Goal: Task Accomplishment & Management: Use online tool/utility

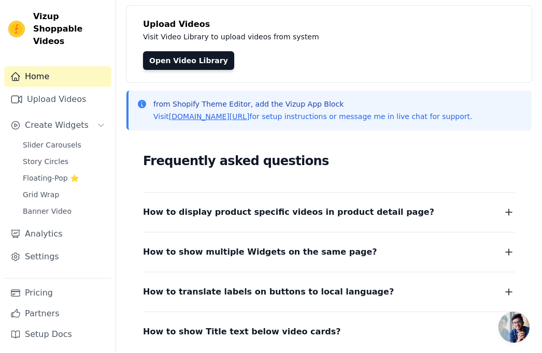
scroll to position [39, 0]
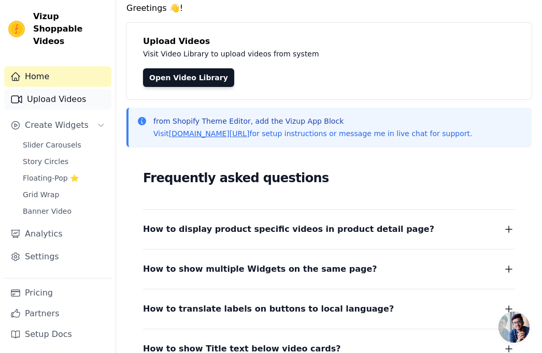
click at [83, 90] on link "Upload Videos" at bounding box center [57, 99] width 107 height 21
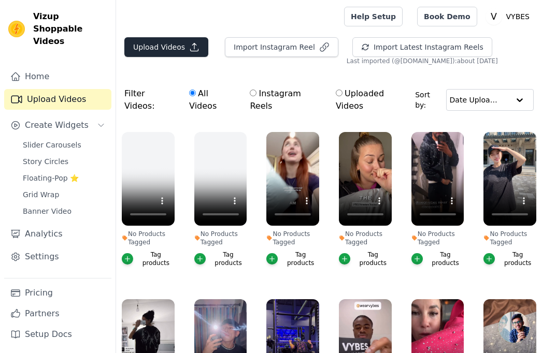
click at [177, 49] on button "Upload Videos" at bounding box center [166, 47] width 84 height 20
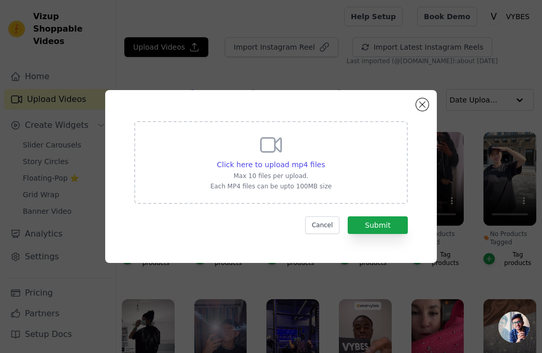
click at [253, 159] on div "Click here to upload mp4 files Max 10 files per upload. Each MP4 files can be u…" at bounding box center [270, 162] width 121 height 58
click at [324, 159] on input "Click here to upload mp4 files Max 10 files per upload. Each MP4 files can be u…" at bounding box center [324, 159] width 1 height 1
type input "C:\fakepath\SnapInsta.to_AQNmHOgk2TVw1ghV2Wl832jG4u8oVklJHTN8NoOntmIDiUMrBqbW9-…"
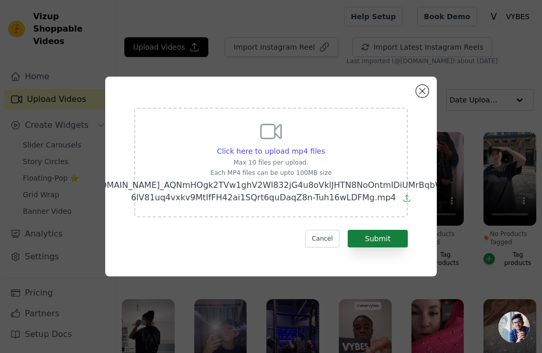
click at [383, 239] on button "Submit" at bounding box center [378, 239] width 60 height 18
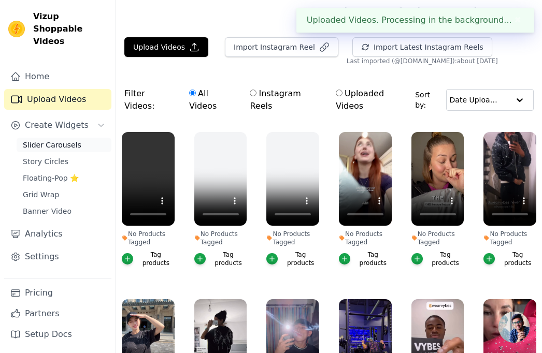
click at [63, 140] on span "Slider Carousels" at bounding box center [52, 145] width 59 height 10
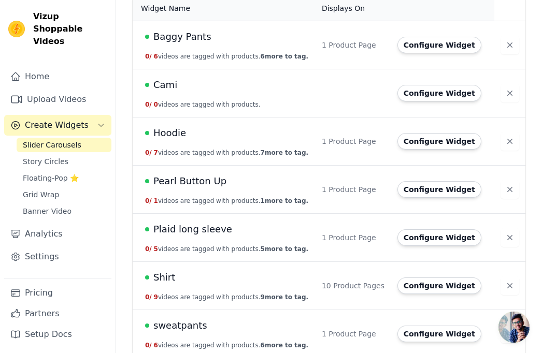
scroll to position [104, 0]
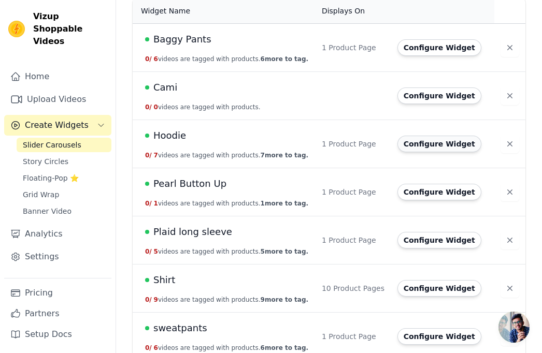
click at [431, 145] on button "Configure Widget" at bounding box center [439, 144] width 84 height 17
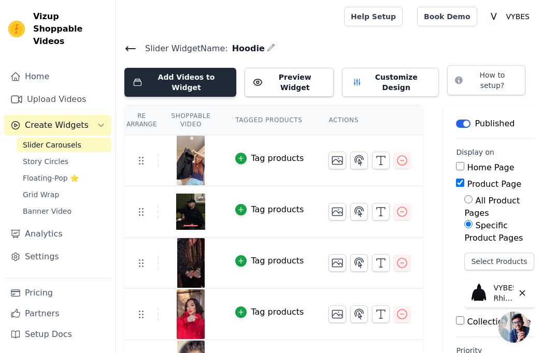
click at [200, 80] on button "Add Videos to Widget" at bounding box center [180, 82] width 112 height 29
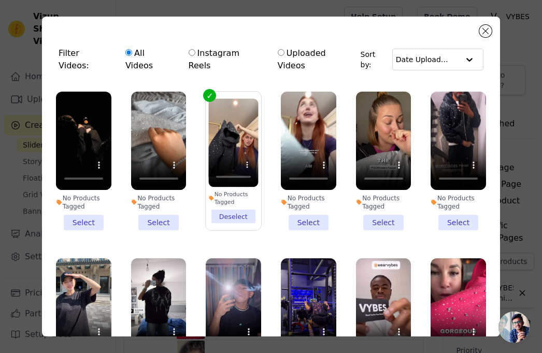
click at [90, 203] on li "No Products Tagged Select" at bounding box center [83, 161] width 55 height 139
click at [0, 0] on input "No Products Tagged Select" at bounding box center [0, 0] width 0 height 0
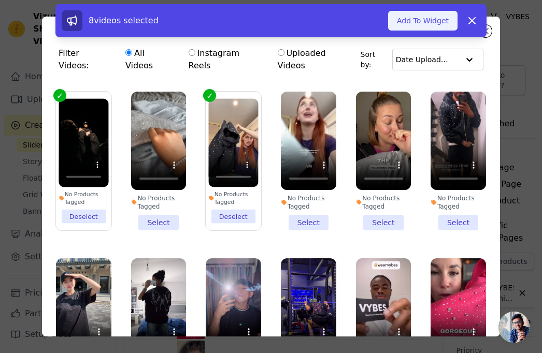
click at [432, 19] on button "Add To Widget" at bounding box center [422, 21] width 69 height 20
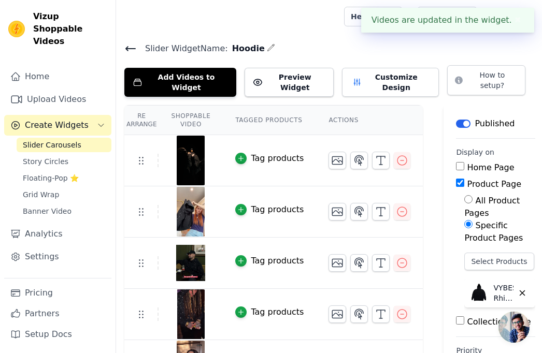
click at [364, 51] on h4 "Slider Widget Name: Hoodie" at bounding box center [328, 48] width 409 height 14
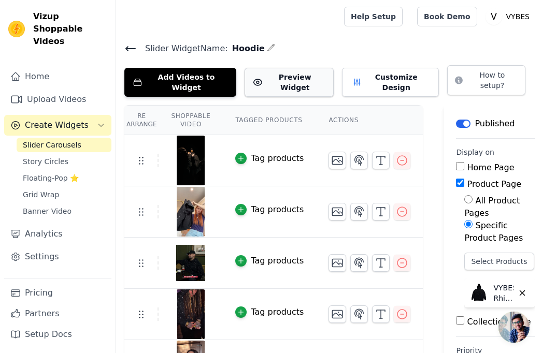
click at [276, 76] on button "Preview Widget" at bounding box center [289, 82] width 89 height 29
click at [49, 140] on span "Slider Carousels" at bounding box center [52, 145] width 59 height 10
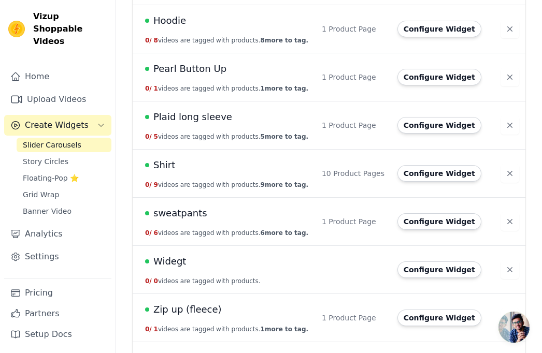
scroll to position [228, 0]
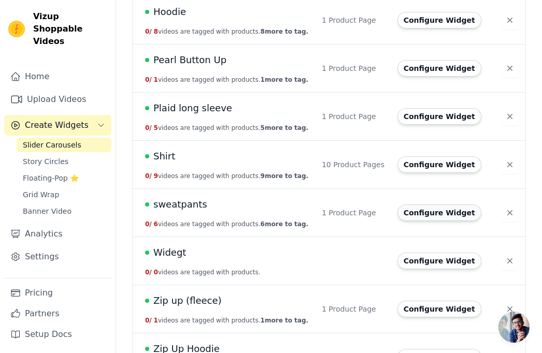
click at [424, 221] on button "Configure Widget" at bounding box center [439, 213] width 84 height 17
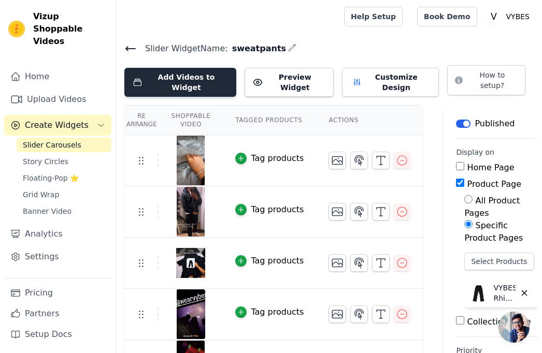
click at [180, 74] on button "Add Videos to Widget" at bounding box center [180, 82] width 112 height 29
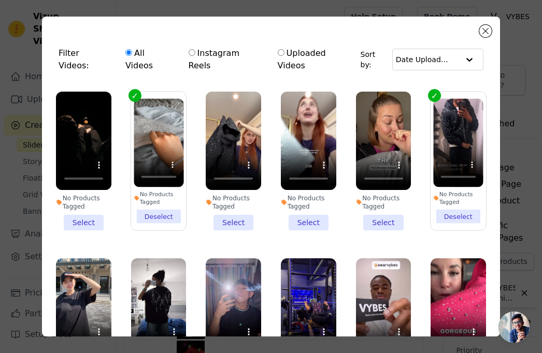
click at [86, 206] on li "No Products Tagged Select" at bounding box center [83, 161] width 55 height 139
click at [0, 0] on input "No Products Tagged Select" at bounding box center [0, 0] width 0 height 0
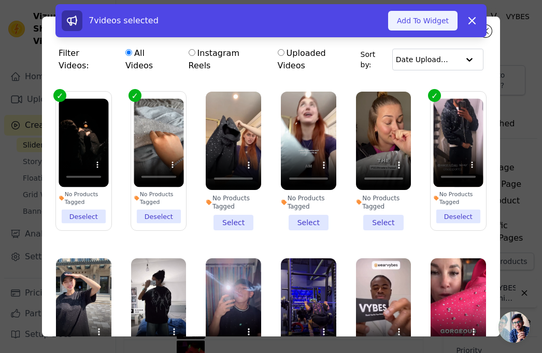
click at [433, 21] on button "Add To Widget" at bounding box center [422, 21] width 69 height 20
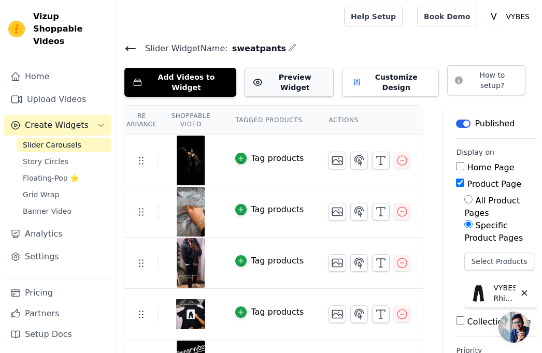
click at [306, 68] on button "Preview Widget" at bounding box center [289, 82] width 89 height 29
